Goal: Task Accomplishment & Management: Use online tool/utility

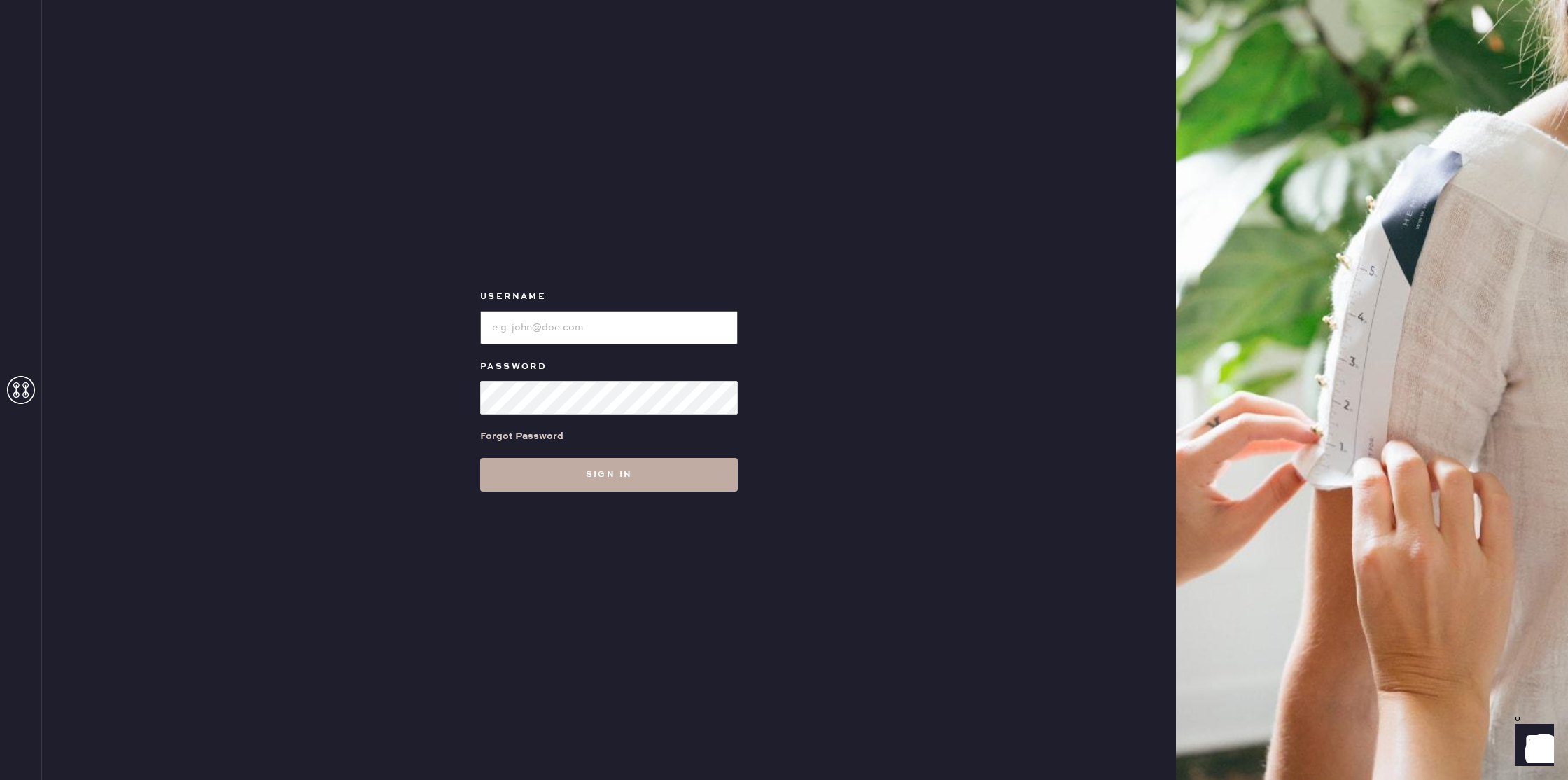
type input "reformationseattle"
click at [675, 460] on button "Sign in" at bounding box center [609, 474] width 257 height 33
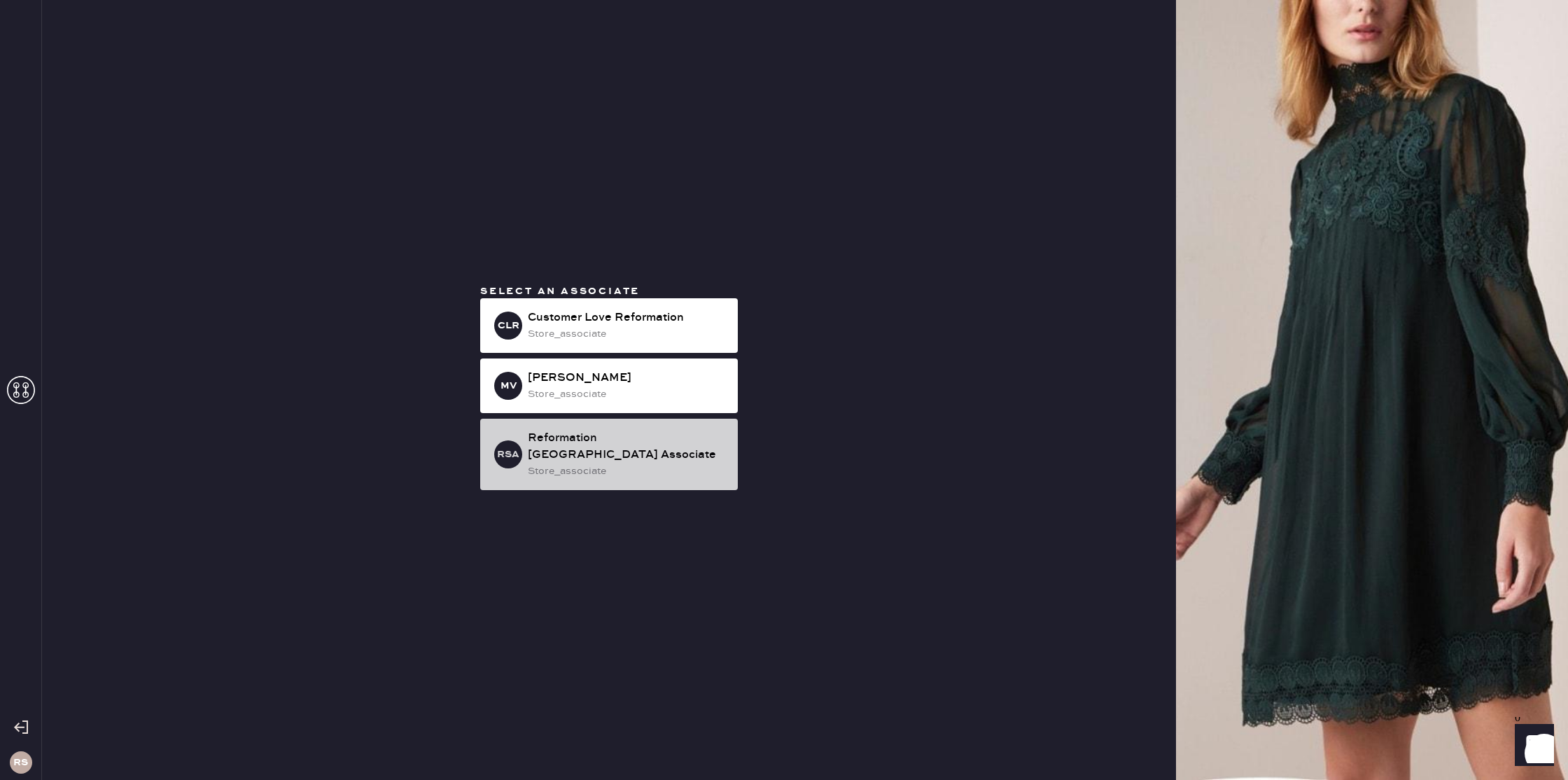
click at [602, 441] on div "Reformation [GEOGRAPHIC_DATA] Associate" at bounding box center [627, 446] width 199 height 33
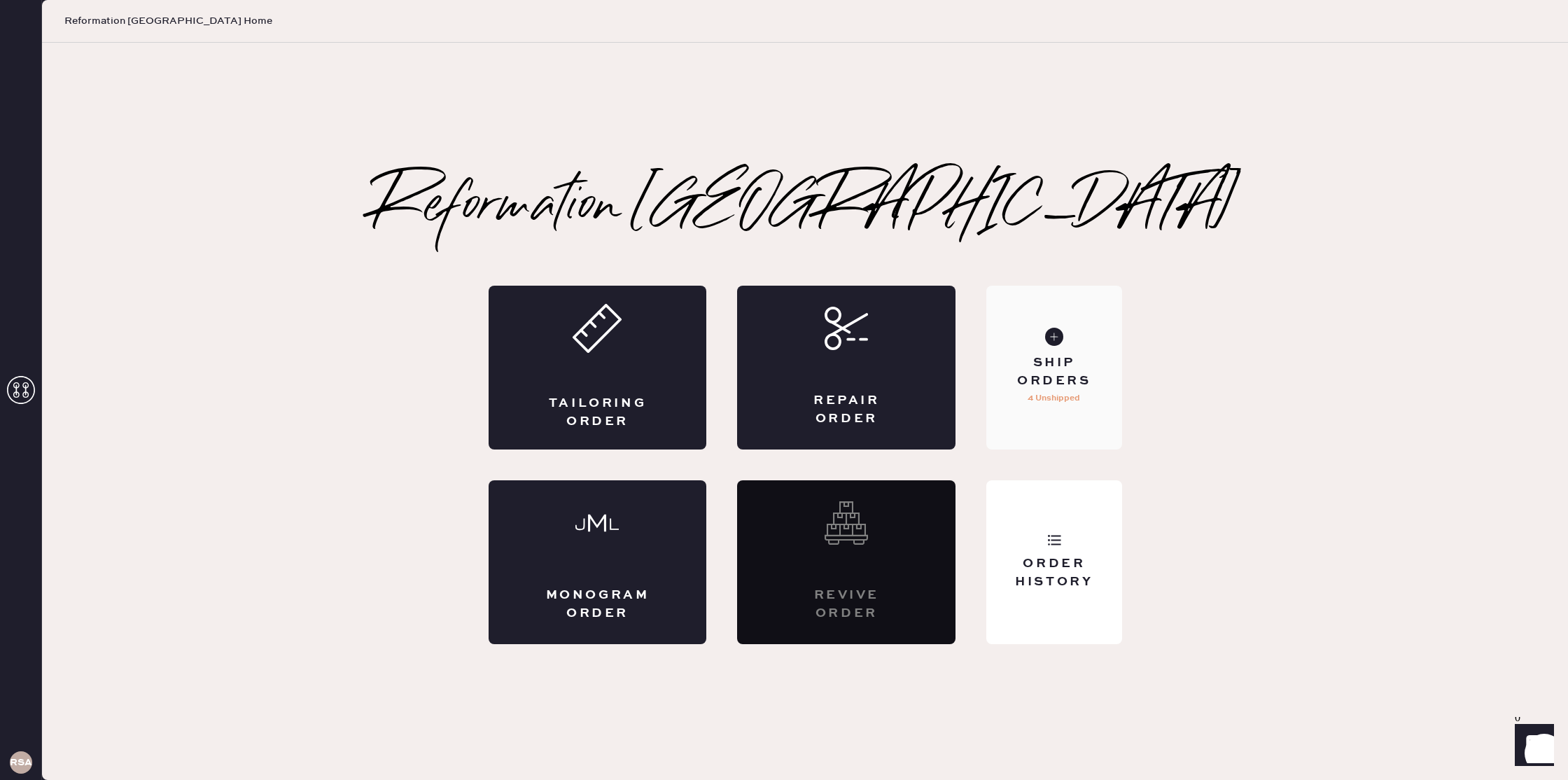
click at [1047, 371] on div "Ship Orders" at bounding box center [1053, 372] width 112 height 35
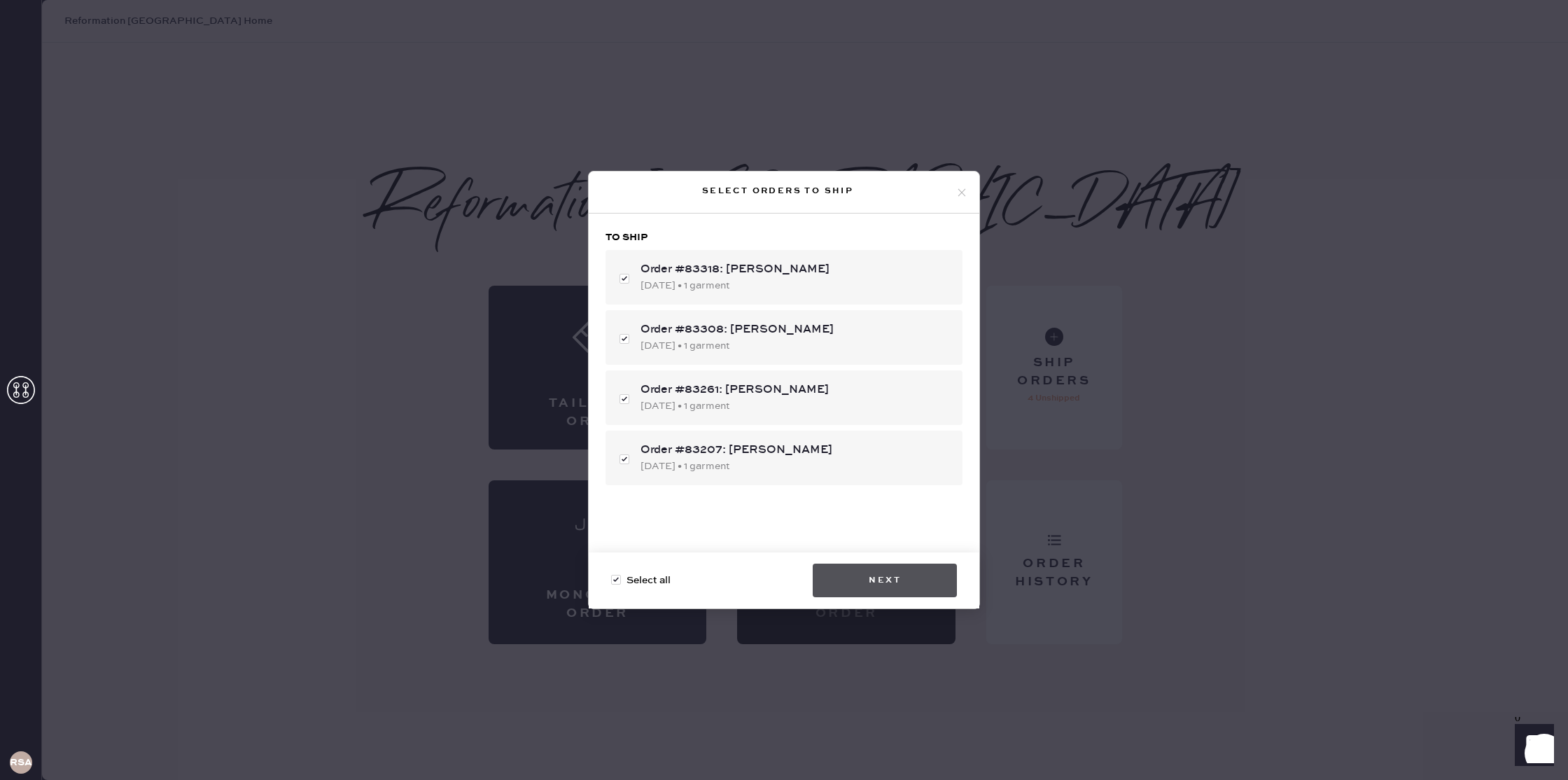
click at [902, 576] on button "Next" at bounding box center [884, 580] width 144 height 33
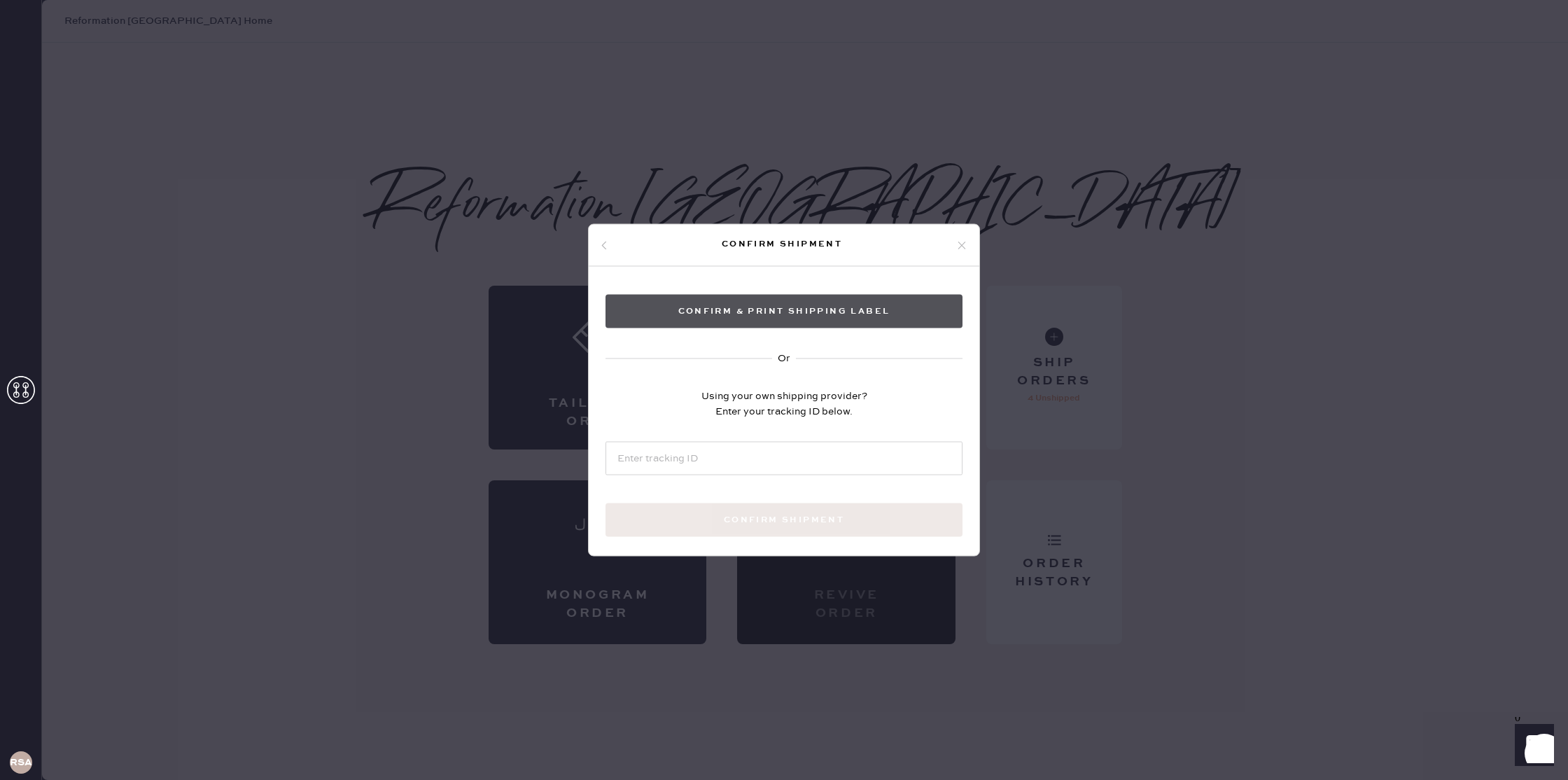
click at [861, 312] on button "Confirm & Print shipping label" at bounding box center [784, 311] width 357 height 33
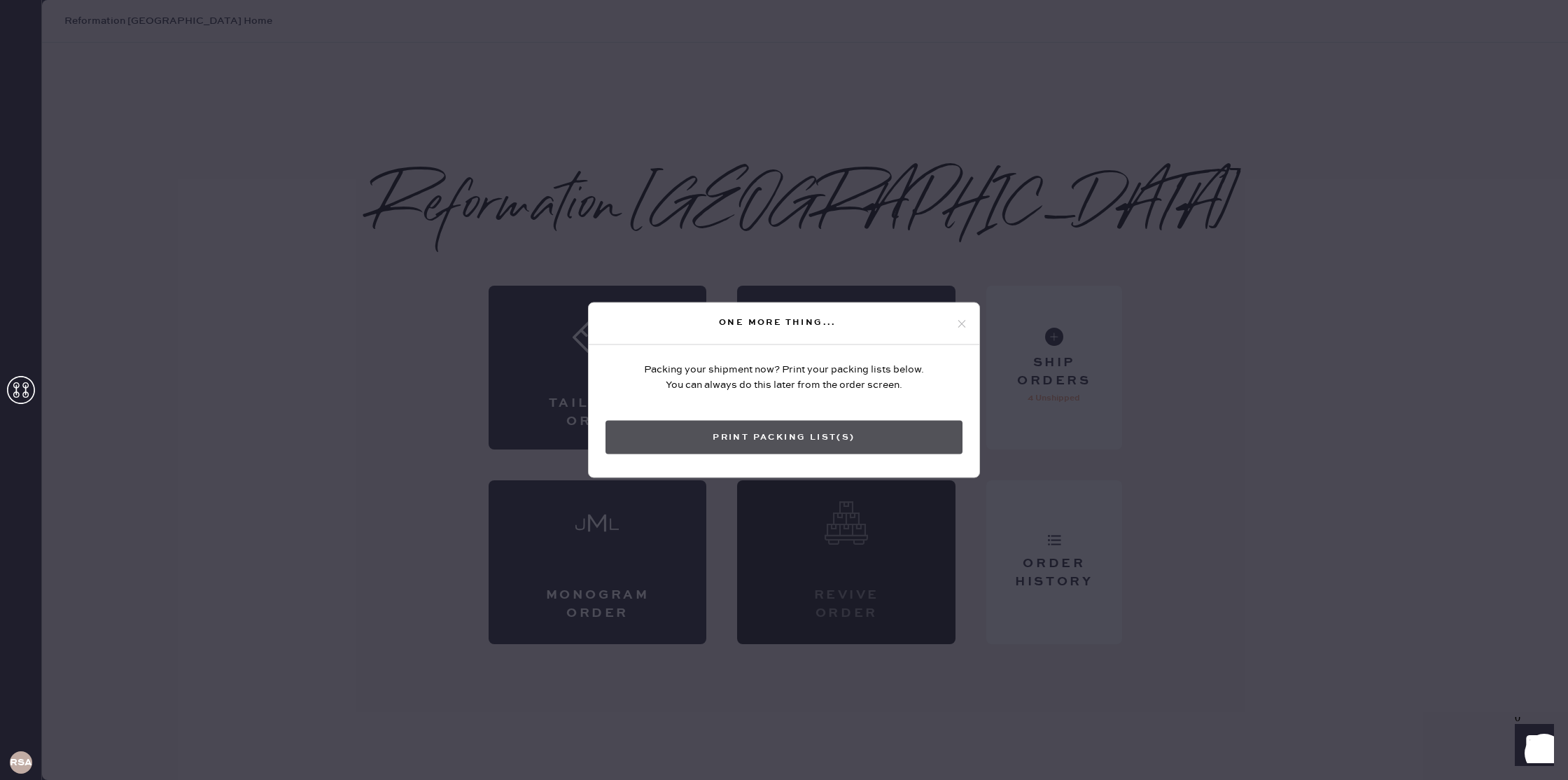
click at [764, 438] on button "Print Packing List(s)" at bounding box center [784, 438] width 357 height 33
